Goal: Task Accomplishment & Management: Manage account settings

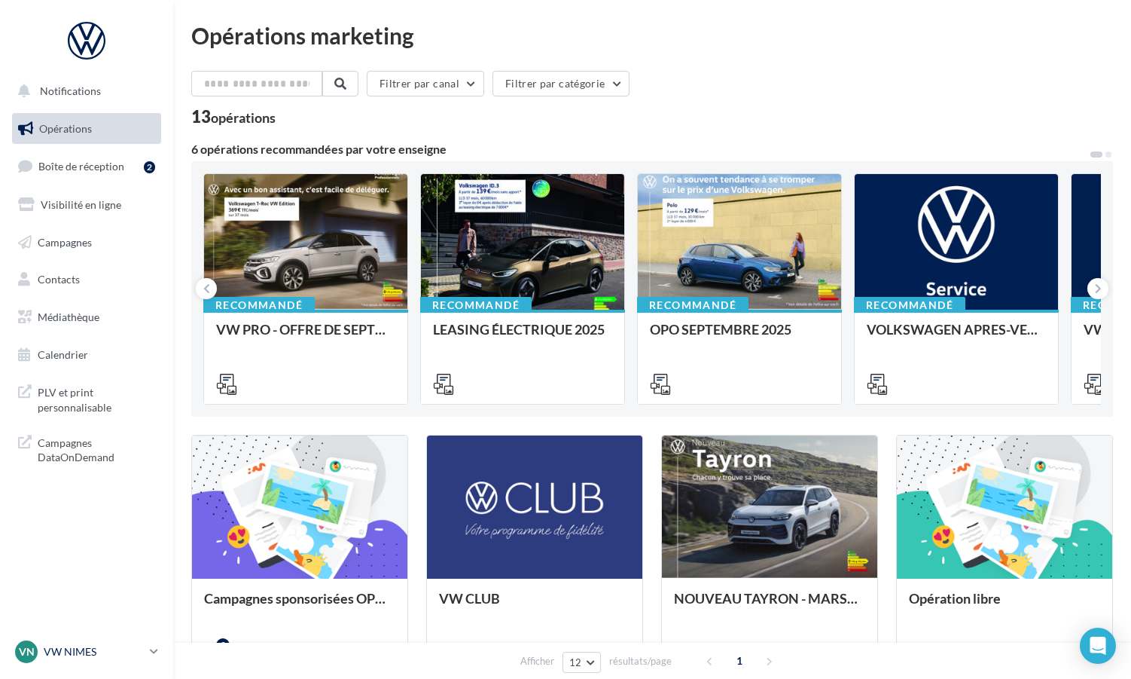
click at [72, 646] on p "VW NIMES" at bounding box center [94, 651] width 100 height 15
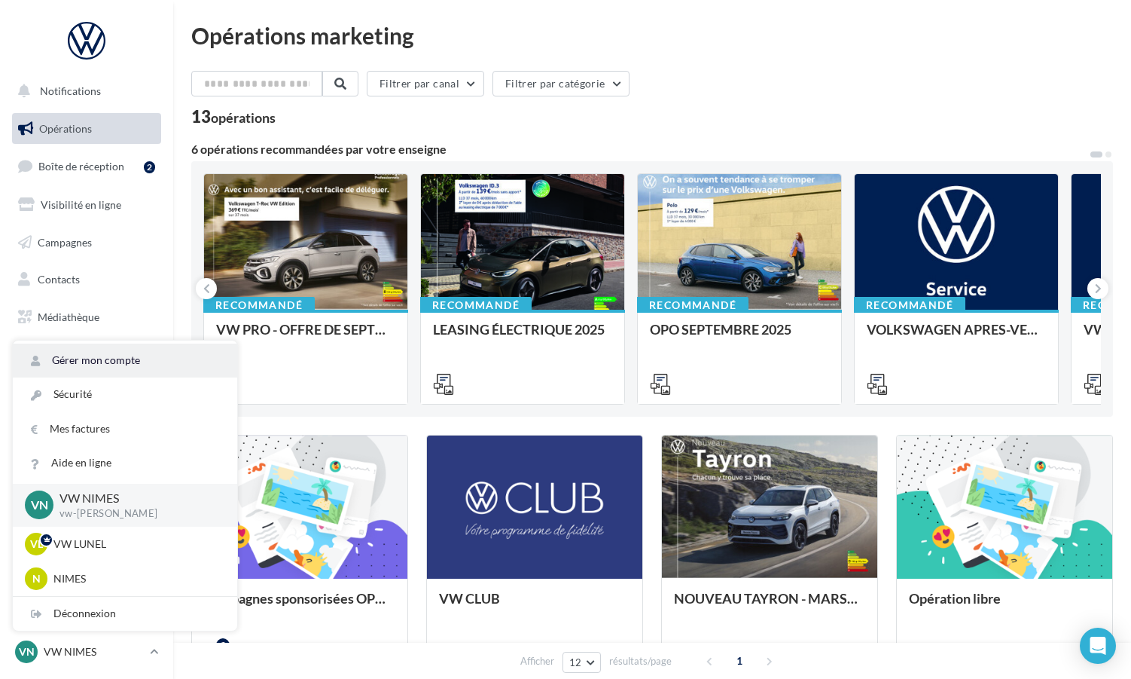
click at [84, 365] on link "Gérer mon compte" at bounding box center [125, 361] width 224 height 34
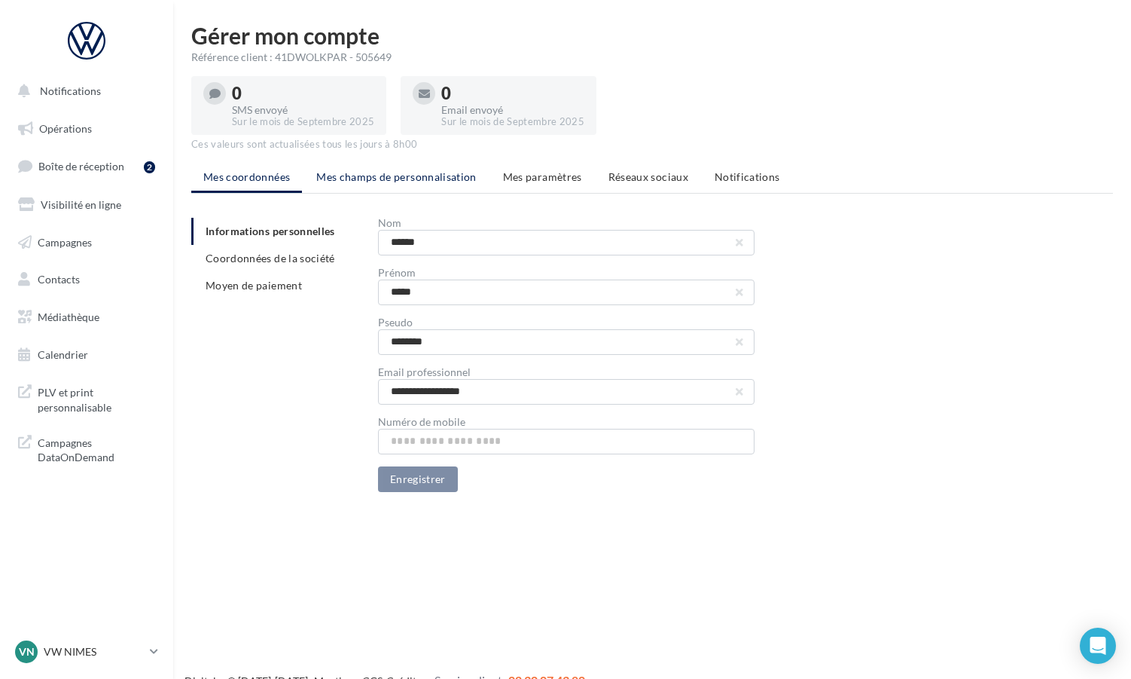
click at [379, 175] on span "Mes champs de personnalisation" at bounding box center [396, 176] width 160 height 13
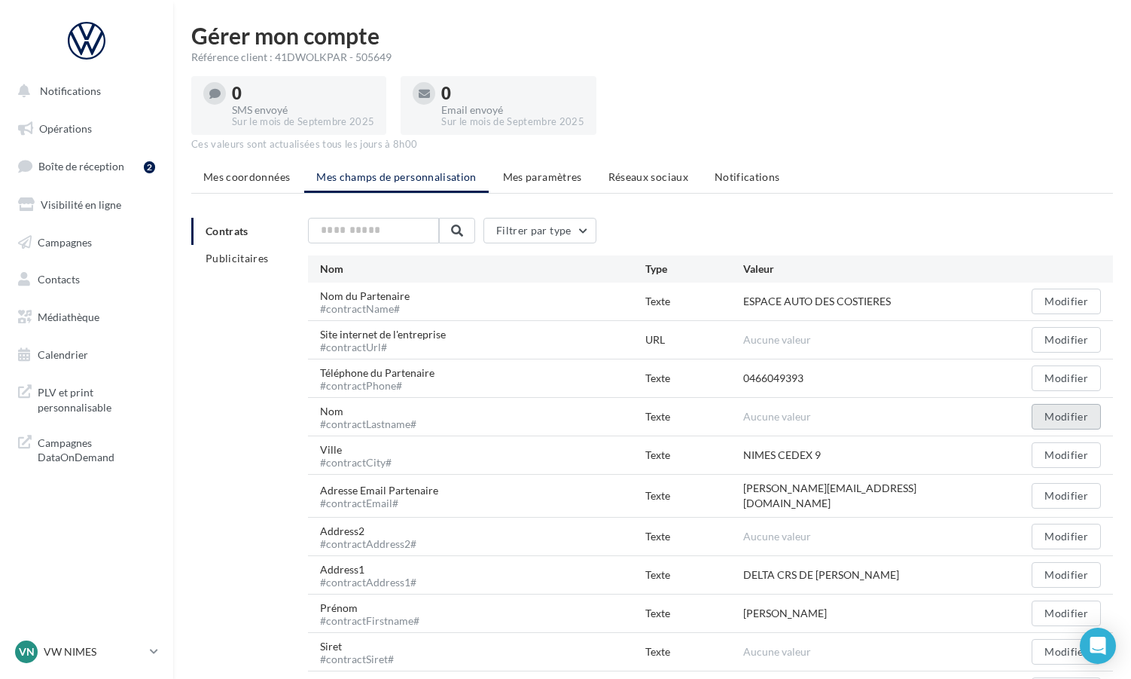
click at [1062, 417] on button "Modifier" at bounding box center [1066, 417] width 69 height 26
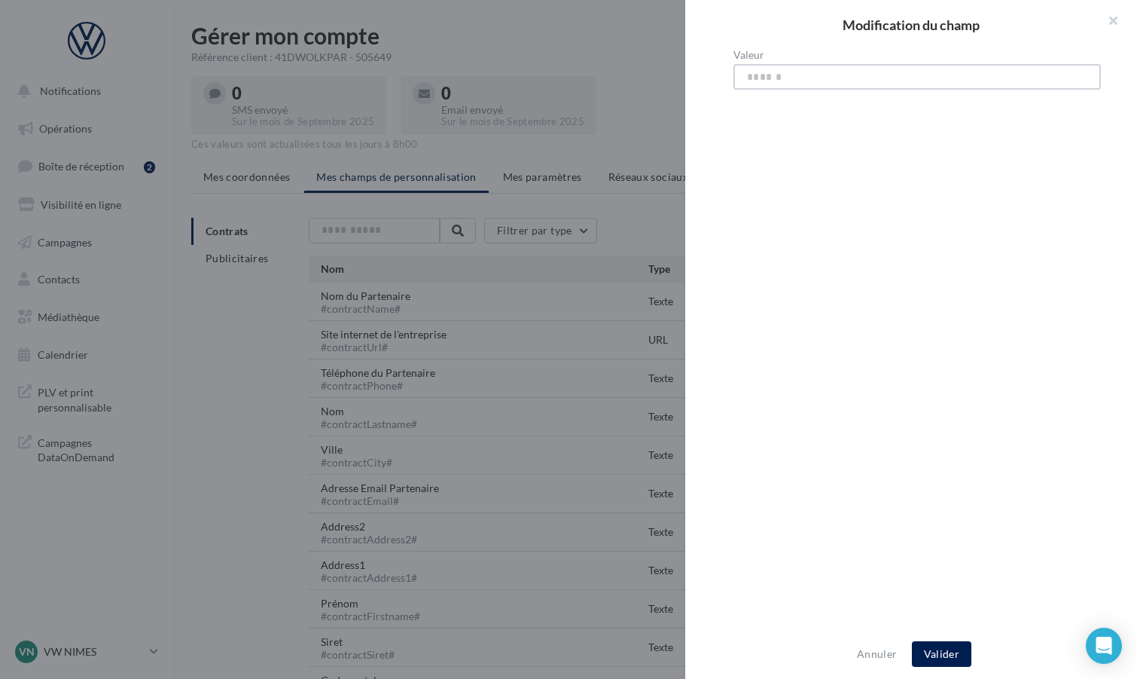
click at [793, 74] on input "Valeur" at bounding box center [918, 77] width 368 height 26
type input "**********"
click at [939, 664] on button "Valider" at bounding box center [942, 654] width 60 height 26
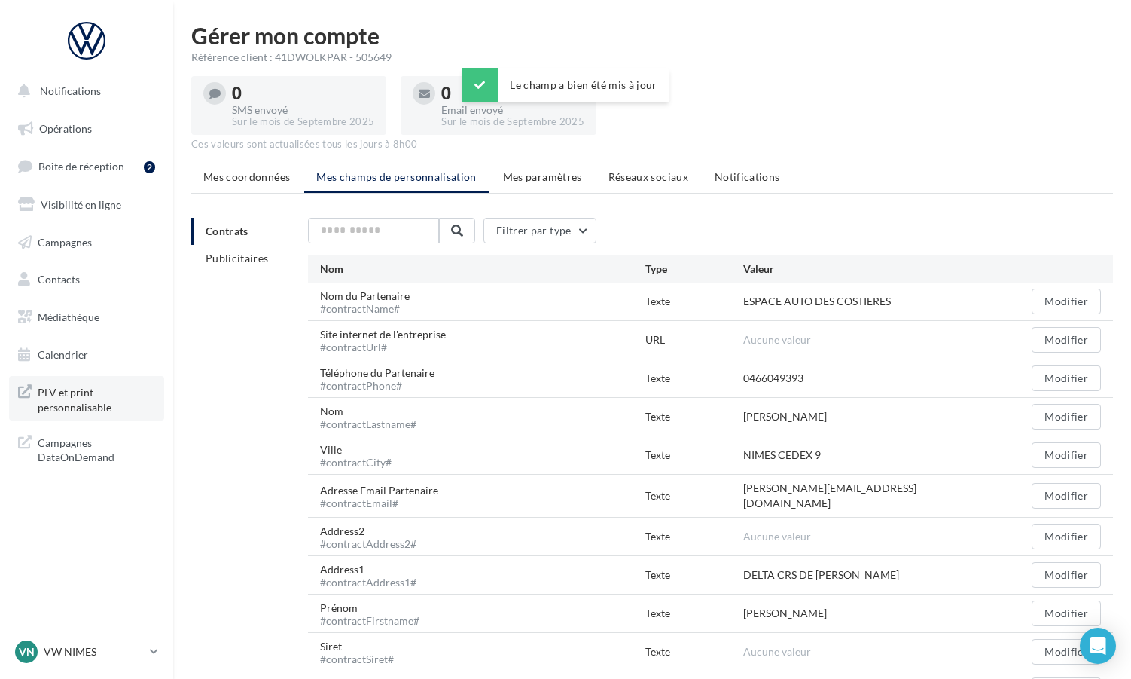
click at [69, 410] on span "PLV et print personnalisable" at bounding box center [97, 398] width 118 height 32
